Goal: Information Seeking & Learning: Learn about a topic

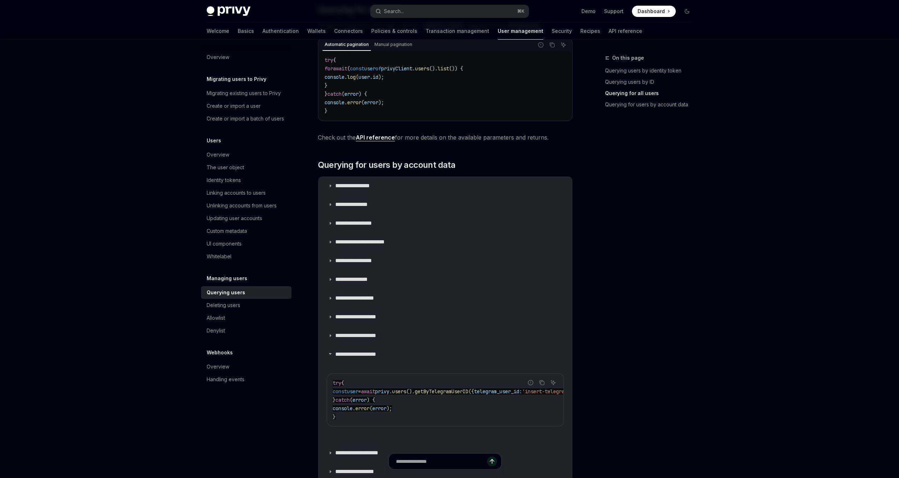
scroll to position [370, 0]
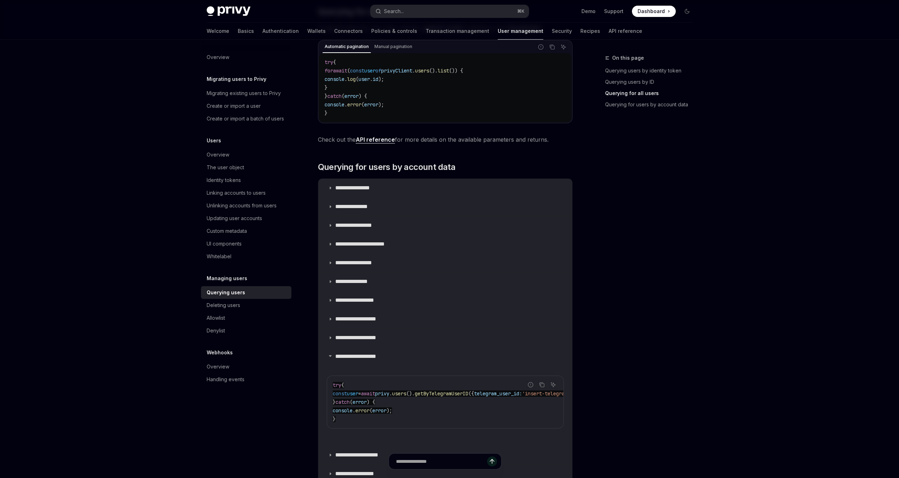
click at [389, 396] on span "privy" at bounding box center [382, 393] width 14 height 6
copy code "const user = await privy . users (). getByTelegramUserID ({ telegram_user_id: '…"
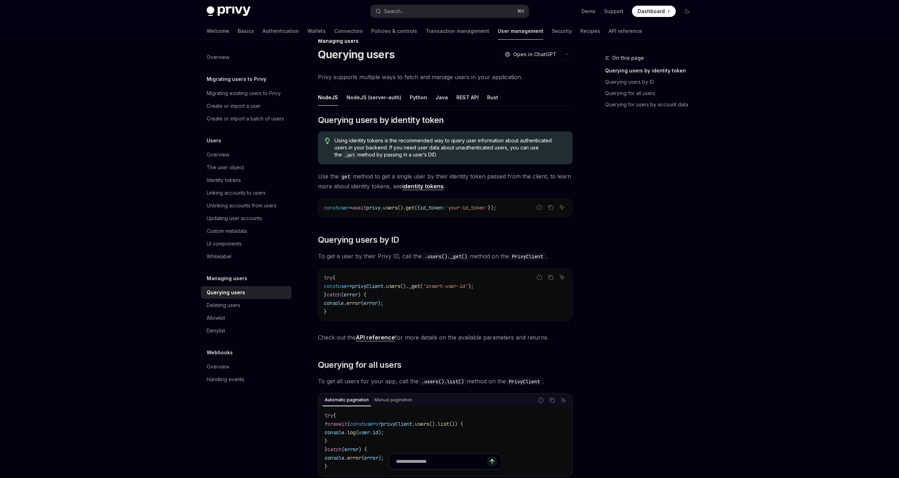
scroll to position [0, 0]
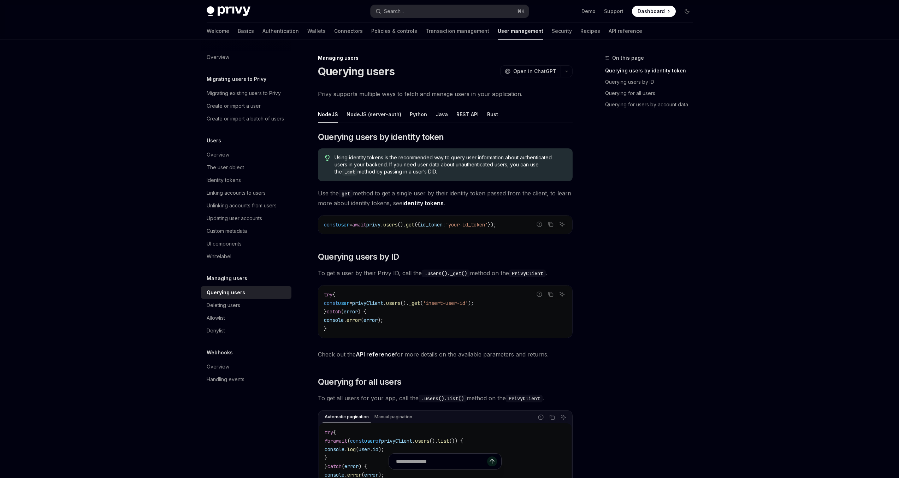
click at [397, 226] on span "users" at bounding box center [390, 224] width 14 height 6
copy code "const user = await privy . users (). get ({ id_token: 'your-id_token' });"
type textarea "*"
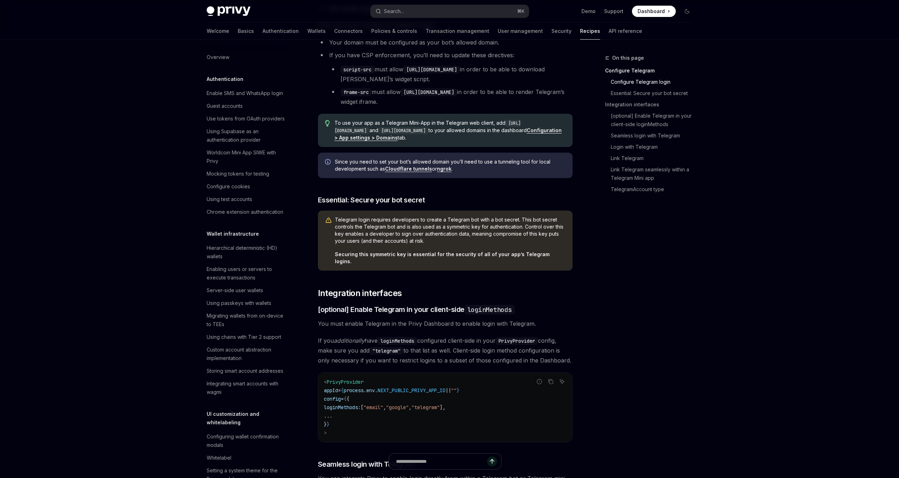
scroll to position [489, 0]
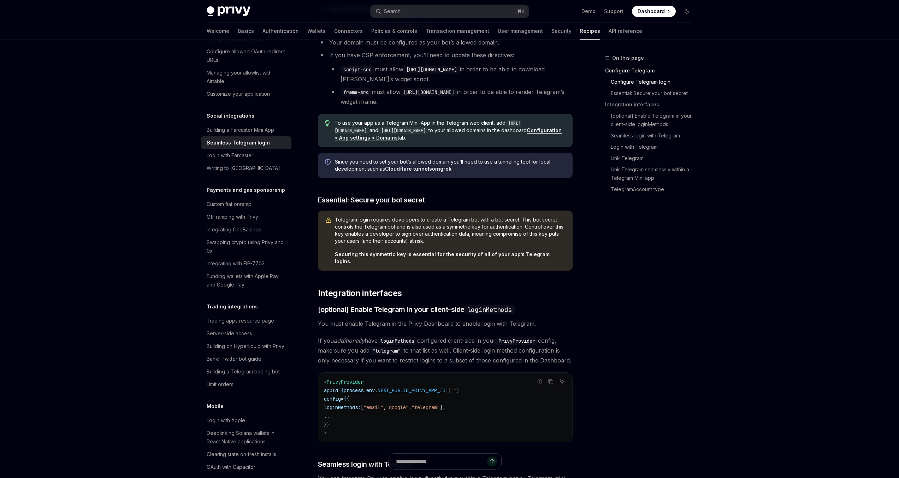
type textarea "*"
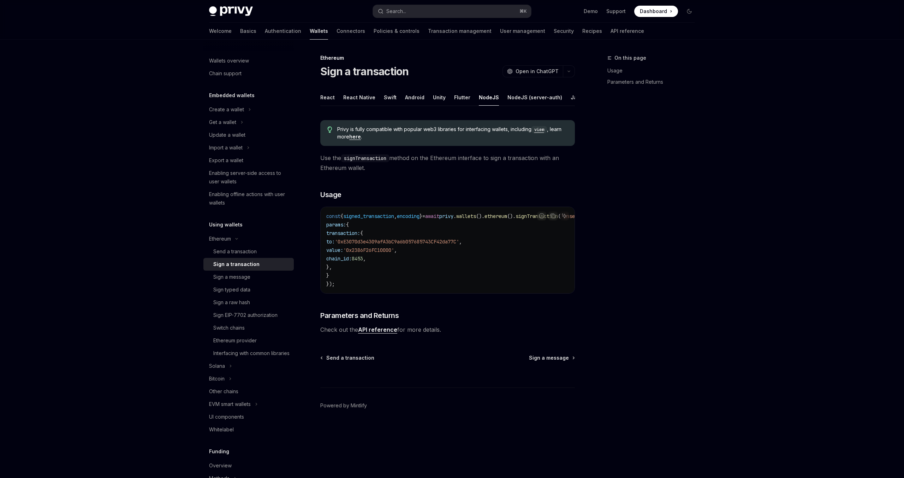
click at [397, 15] on div "Search..." at bounding box center [396, 11] width 20 height 8
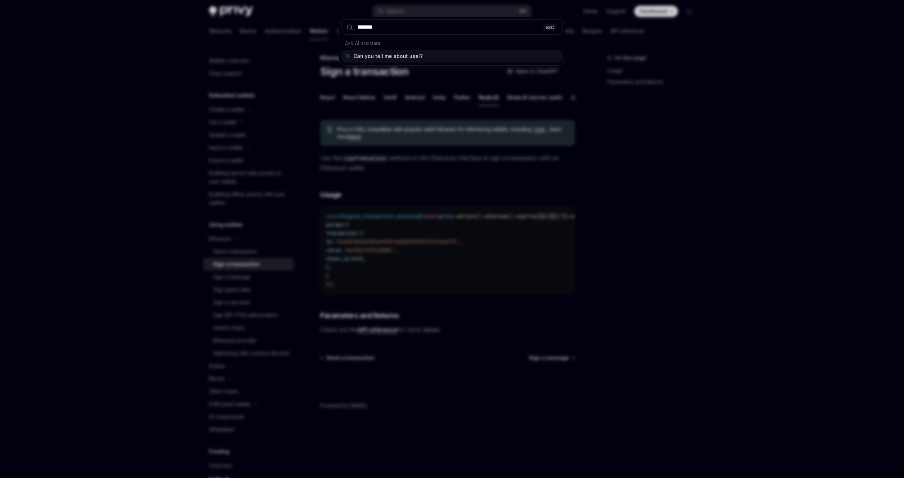
type input "********"
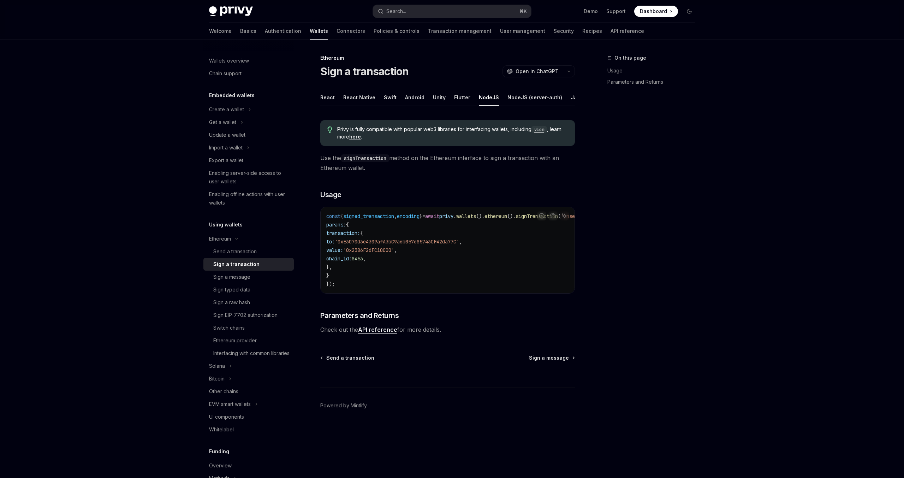
type textarea "*"
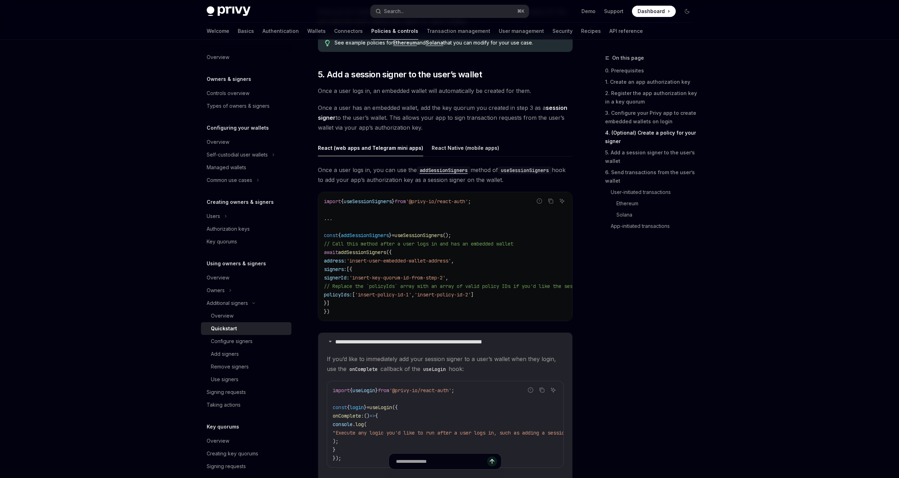
scroll to position [1162, 0]
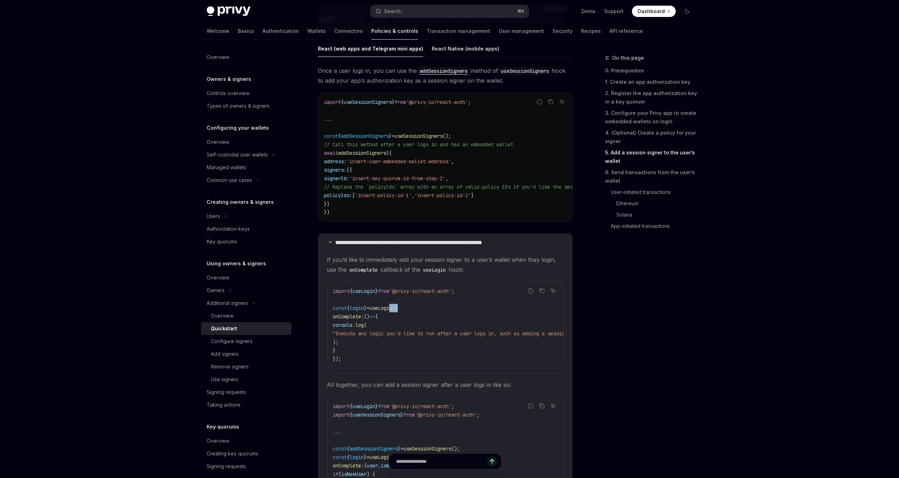
drag, startPoint x: 397, startPoint y: 310, endPoint x: 425, endPoint y: 310, distance: 27.9
click at [420, 310] on code "import { useLogin } from '@privy-io/react-auth' ; const { login } = useLogin ({…" at bounding box center [470, 325] width 274 height 76
click at [425, 310] on code "import { useLogin } from '@privy-io/react-auth' ; const { login } = useLogin ({…" at bounding box center [470, 325] width 274 height 76
click at [399, 11] on div "Search..." at bounding box center [394, 11] width 20 height 8
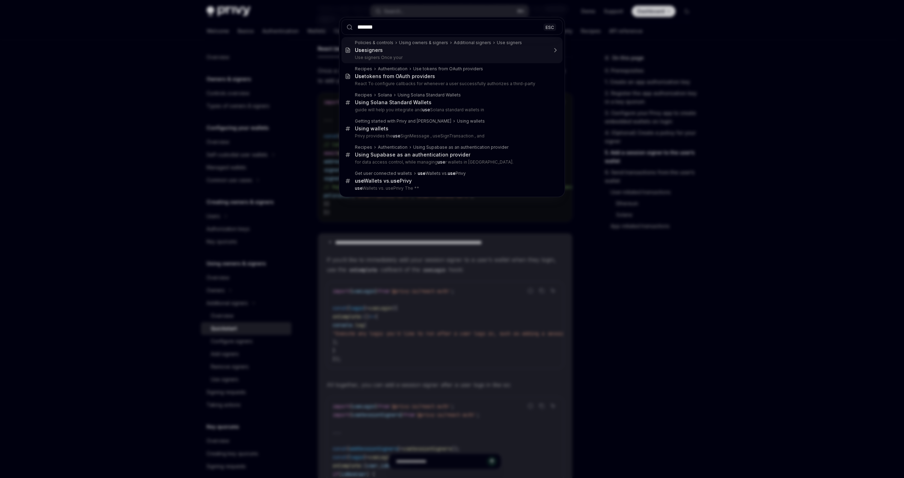
type input "********"
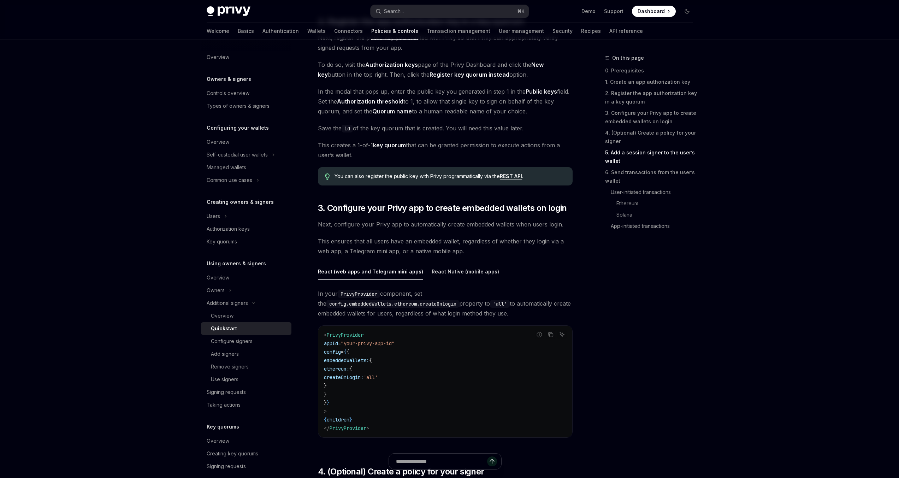
scroll to position [242, 0]
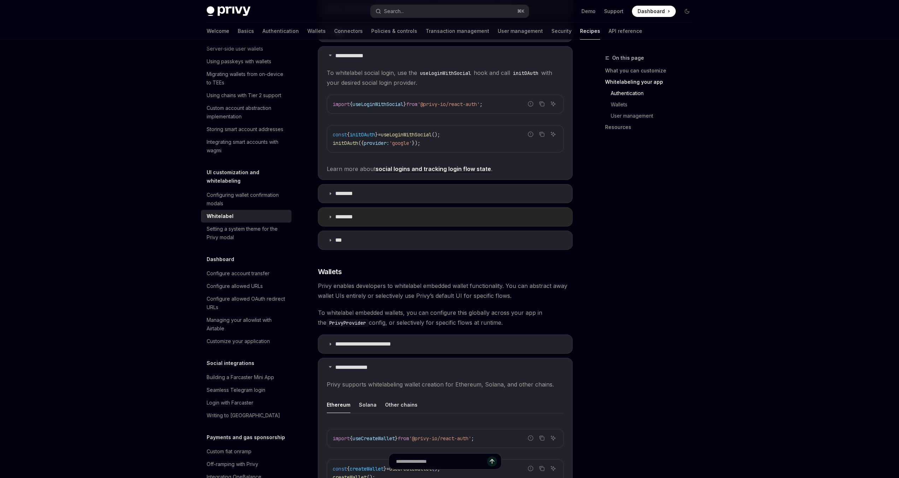
click at [359, 219] on p "********" at bounding box center [347, 216] width 25 height 7
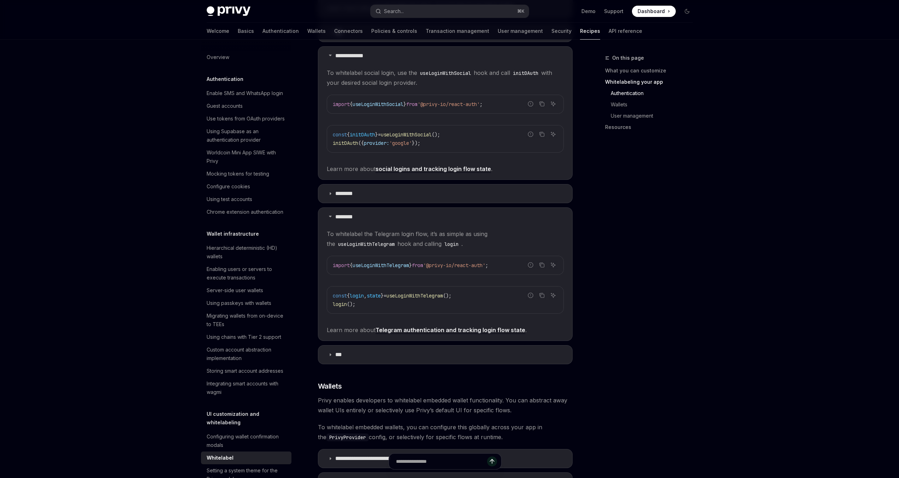
click at [445, 330] on link "Telegram authentication and tracking login flow state" at bounding box center [450, 329] width 150 height 7
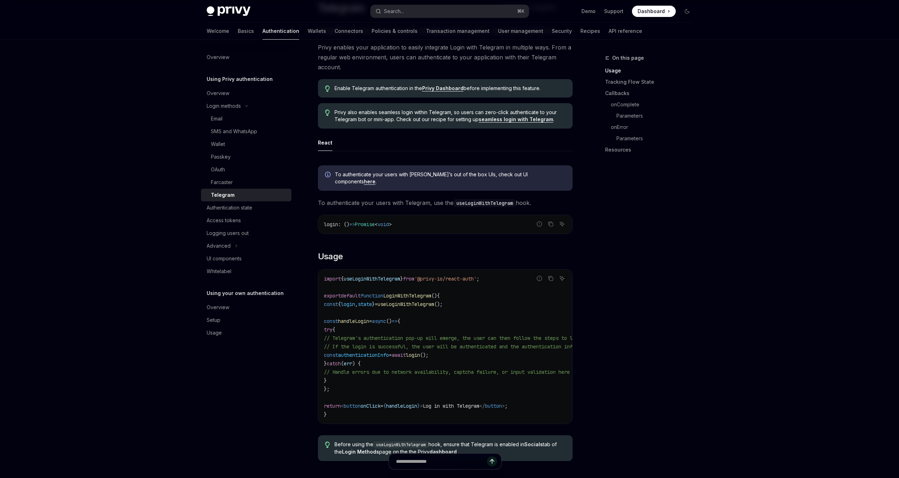
scroll to position [88, 0]
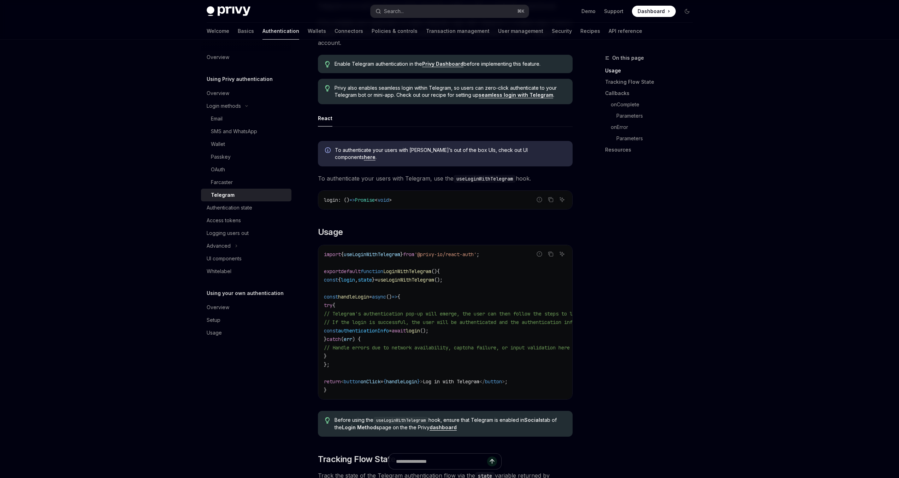
drag, startPoint x: 308, startPoint y: 353, endPoint x: 306, endPoint y: 334, distance: 18.5
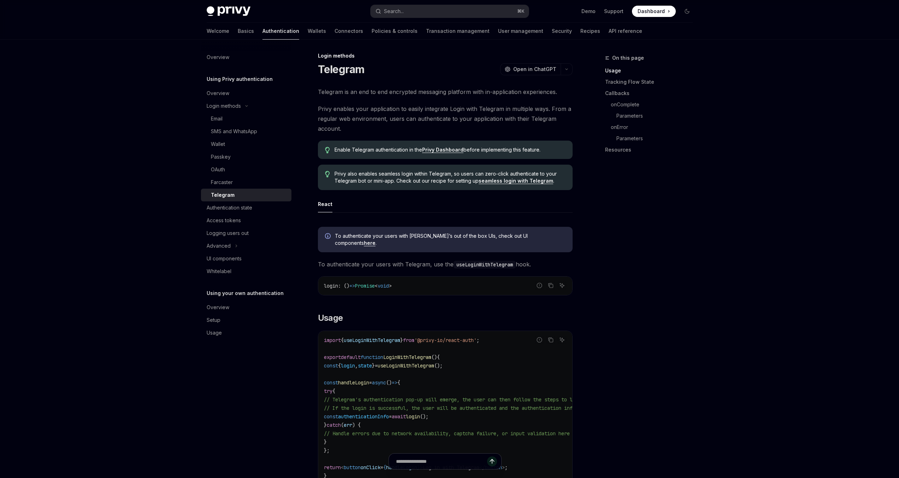
scroll to position [0, 0]
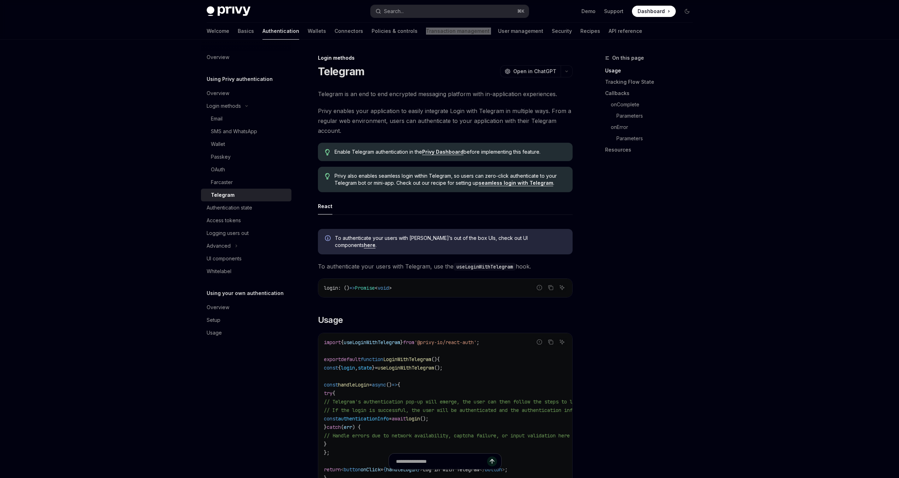
type textarea "*"
